Goal: Learn about a topic: Learn about a topic

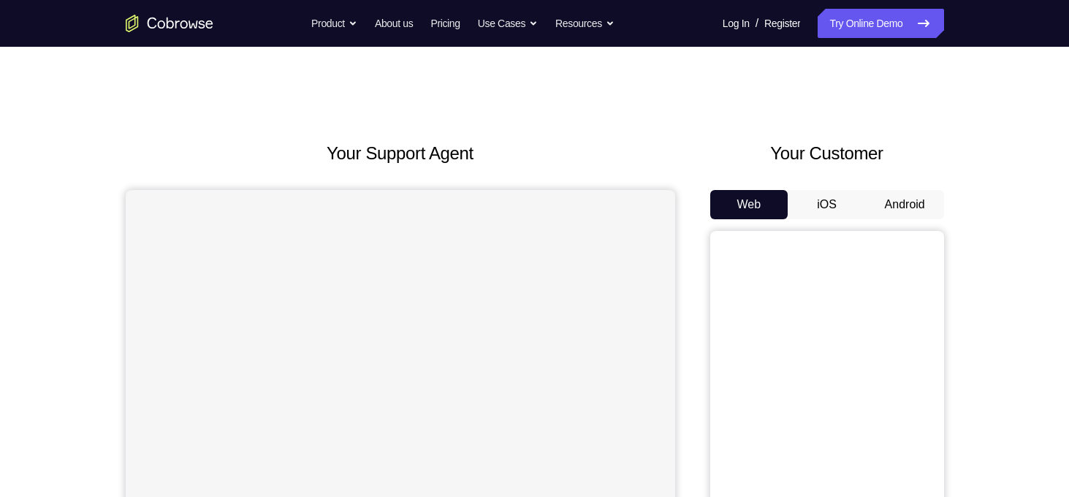
click at [892, 207] on button "Android" at bounding box center [905, 204] width 78 height 29
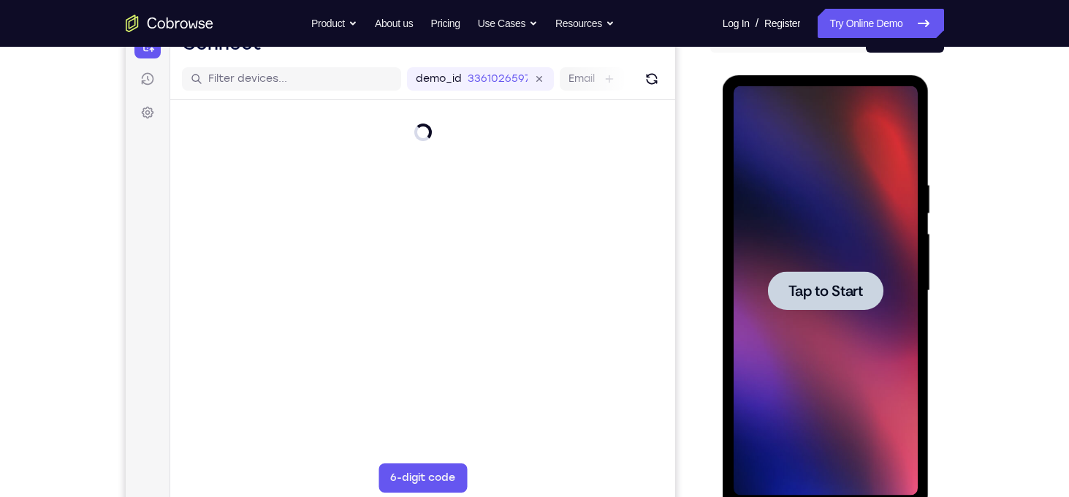
click at [839, 265] on div at bounding box center [825, 290] width 184 height 409
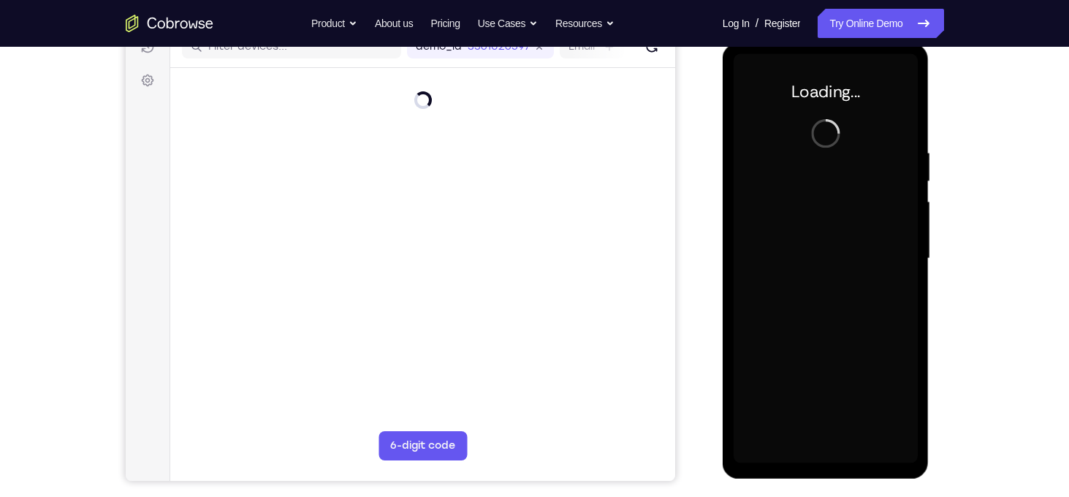
scroll to position [184, 0]
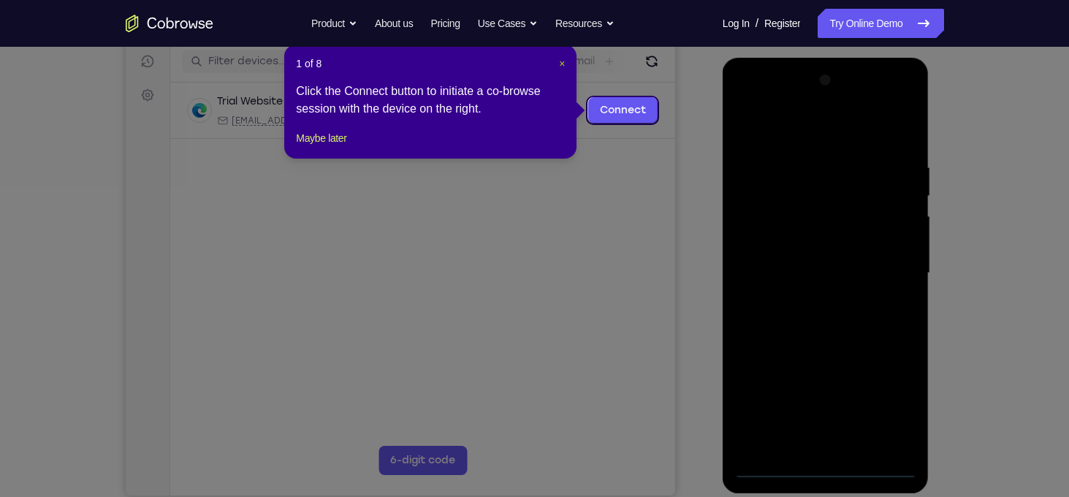
click at [562, 67] on span "×" at bounding box center [562, 64] width 6 height 12
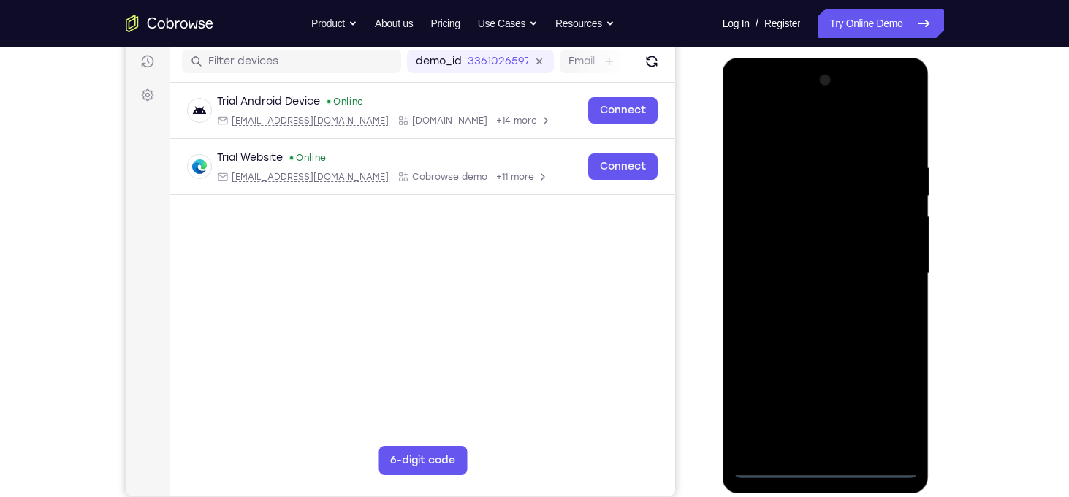
click at [824, 467] on div at bounding box center [825, 273] width 184 height 409
click at [885, 405] on div at bounding box center [825, 273] width 184 height 409
click at [800, 208] on div at bounding box center [825, 273] width 184 height 409
click at [804, 134] on div at bounding box center [825, 273] width 184 height 409
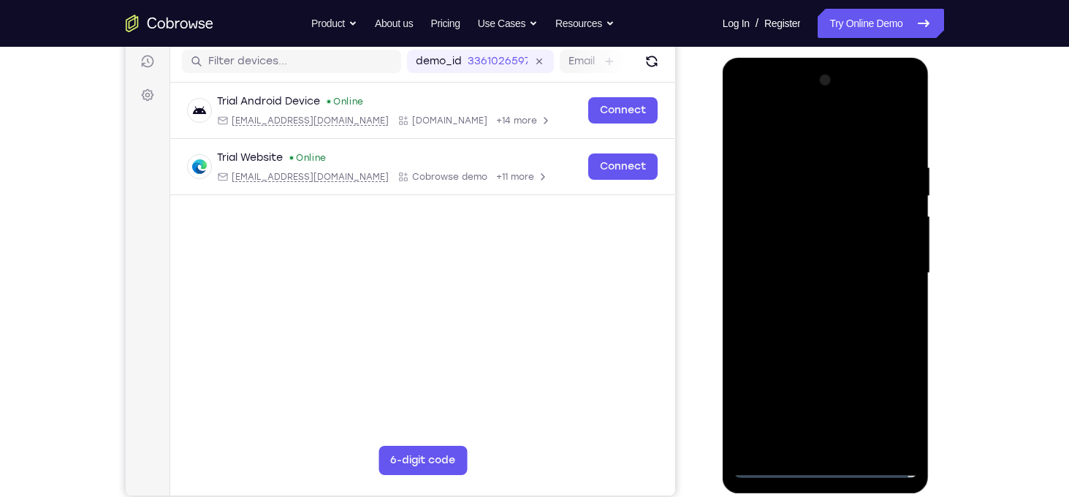
click at [892, 271] on div at bounding box center [825, 273] width 184 height 409
click at [807, 302] on div at bounding box center [825, 273] width 184 height 409
click at [796, 256] on div at bounding box center [825, 273] width 184 height 409
click at [796, 243] on div at bounding box center [825, 273] width 184 height 409
click at [842, 272] on div at bounding box center [825, 273] width 184 height 409
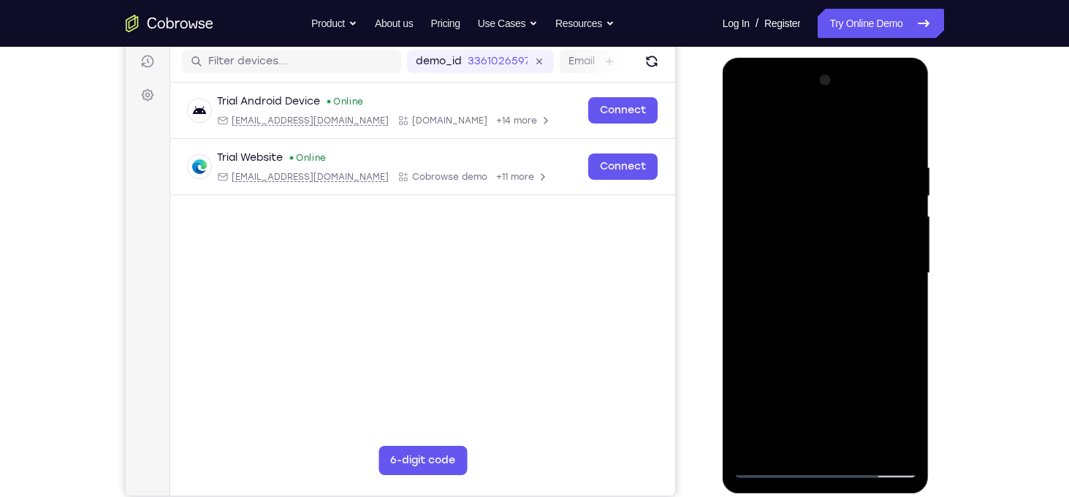
click at [854, 327] on div at bounding box center [825, 273] width 184 height 409
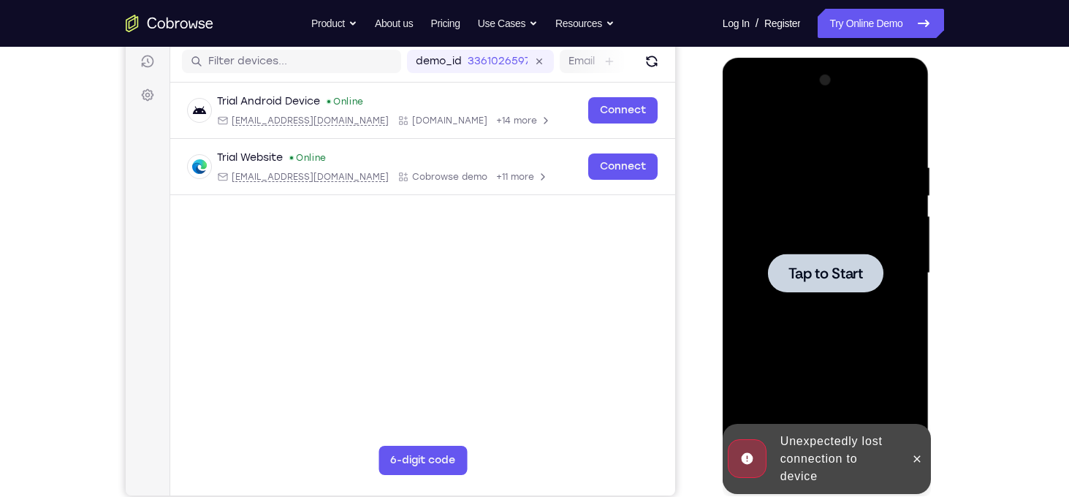
click at [839, 259] on div at bounding box center [825, 272] width 115 height 39
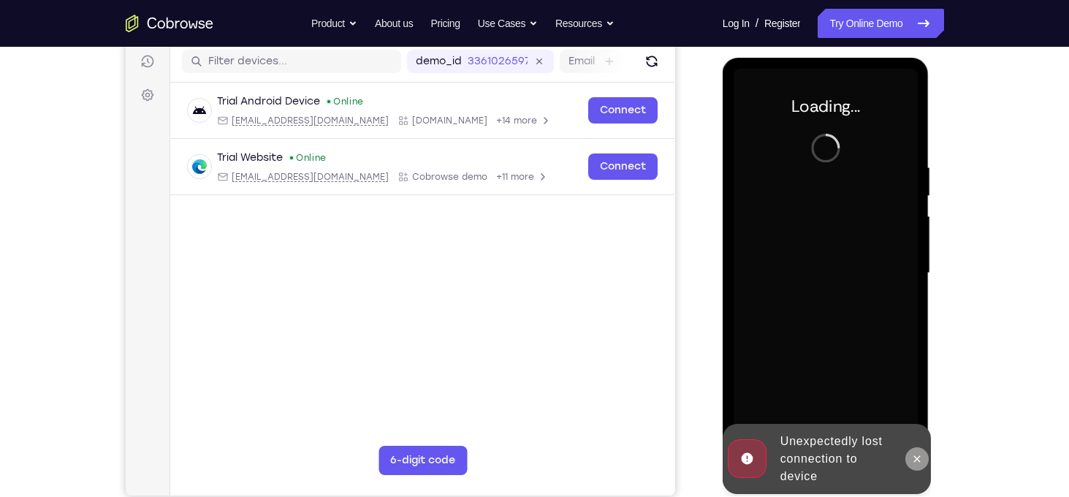
click at [916, 457] on icon at bounding box center [917, 459] width 12 height 12
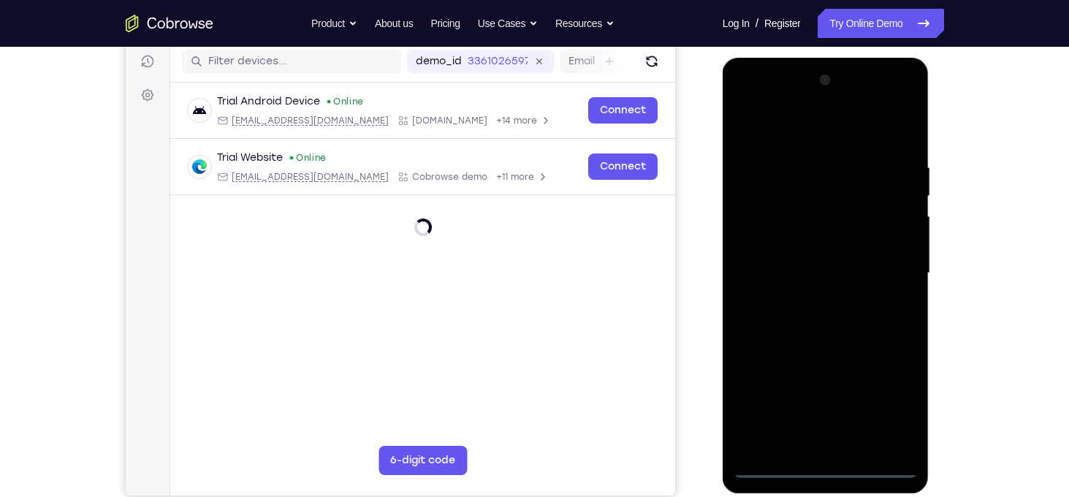
click at [839, 467] on div at bounding box center [825, 273] width 184 height 409
click at [831, 466] on div at bounding box center [825, 273] width 184 height 409
click at [892, 397] on div at bounding box center [825, 273] width 184 height 409
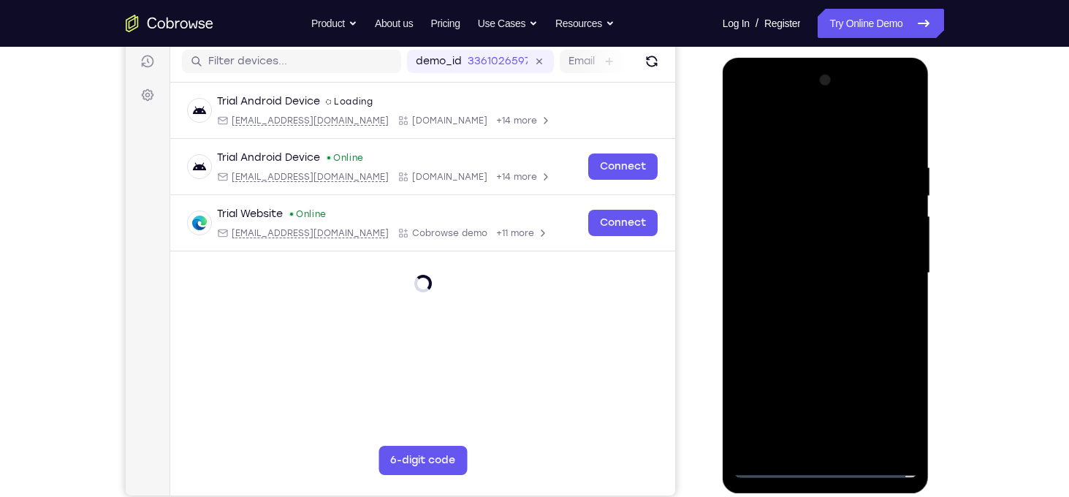
click at [888, 393] on div at bounding box center [825, 273] width 184 height 409
click at [790, 114] on div at bounding box center [825, 273] width 184 height 409
click at [796, 124] on div at bounding box center [825, 273] width 184 height 409
click at [878, 262] on div at bounding box center [825, 273] width 184 height 409
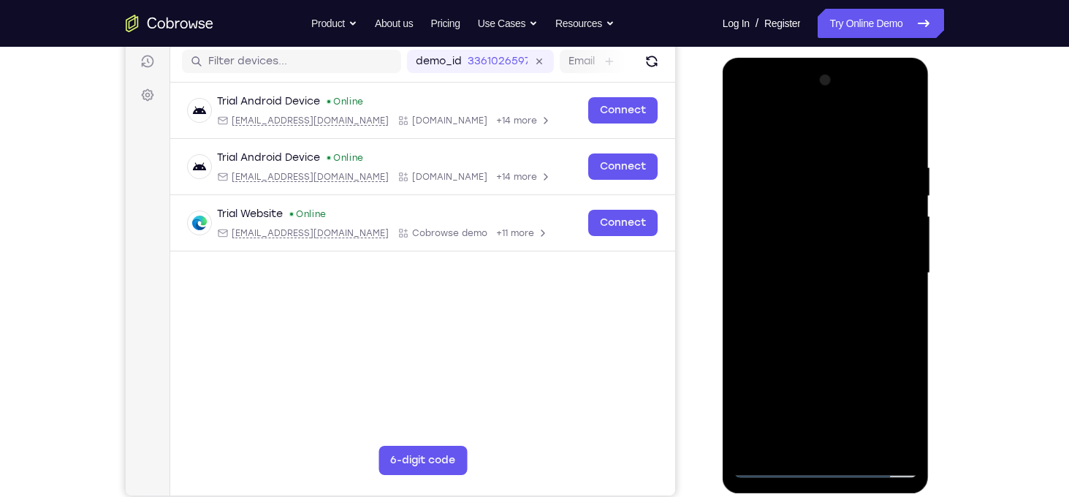
click at [815, 300] on div at bounding box center [825, 273] width 184 height 409
click at [825, 251] on div at bounding box center [825, 273] width 184 height 409
click at [807, 234] on div at bounding box center [825, 273] width 184 height 409
click at [838, 267] on div at bounding box center [825, 273] width 184 height 409
